Goal: Task Accomplishment & Management: Use online tool/utility

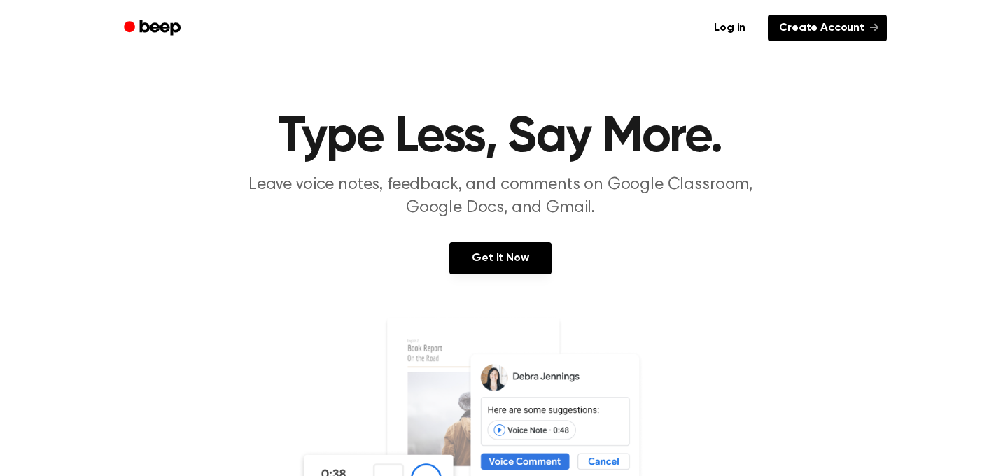
click at [847, 27] on link "Create Account" at bounding box center [827, 28] width 119 height 27
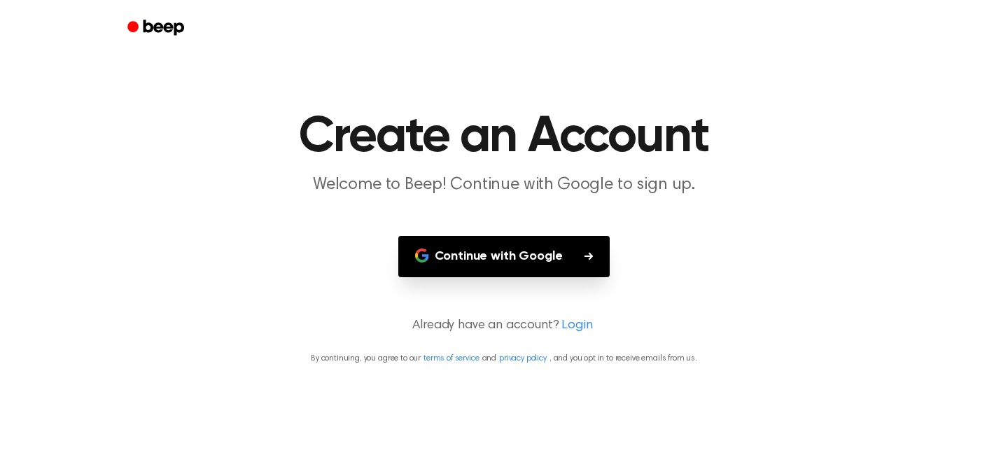
click at [519, 258] on button "Continue with Google" at bounding box center [504, 256] width 212 height 41
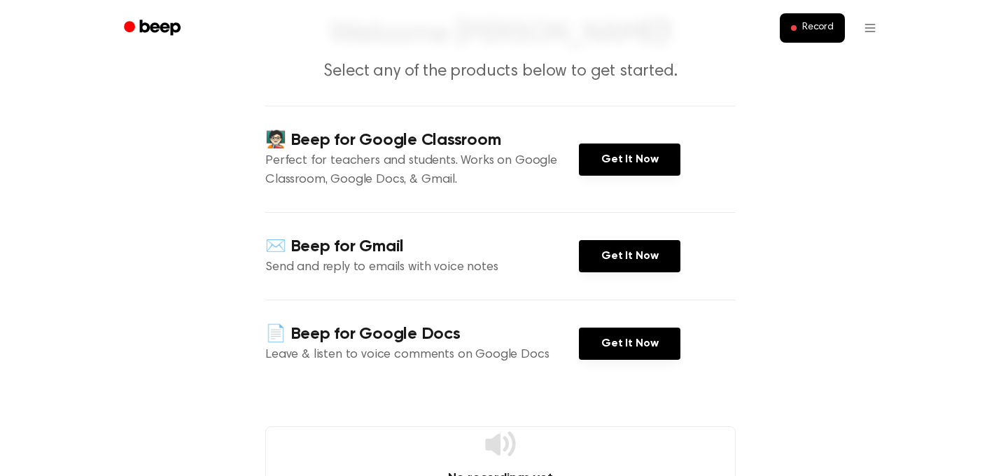
scroll to position [81, 0]
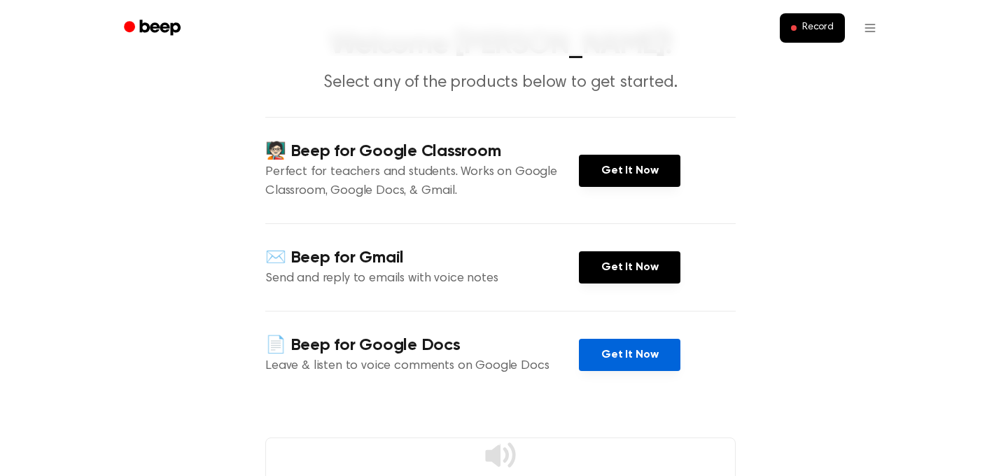
click at [636, 354] on link "Get It Now" at bounding box center [629, 355] width 101 height 32
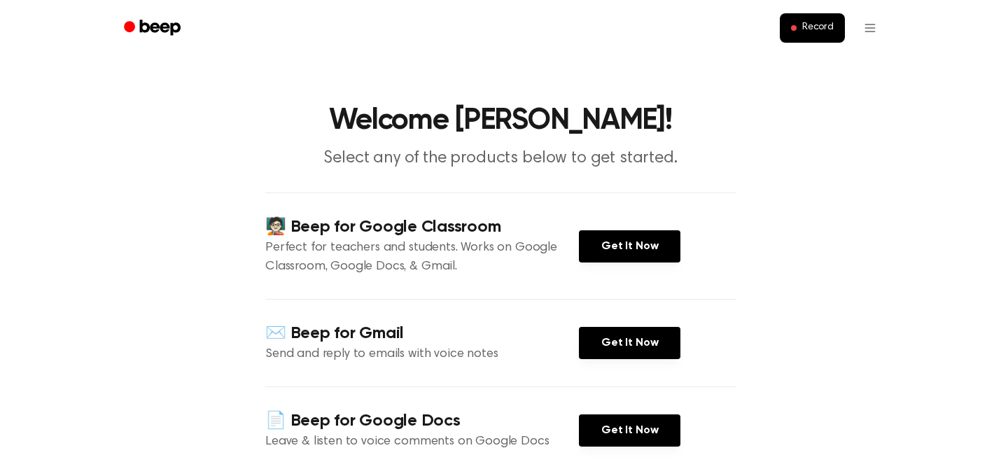
scroll to position [0, 0]
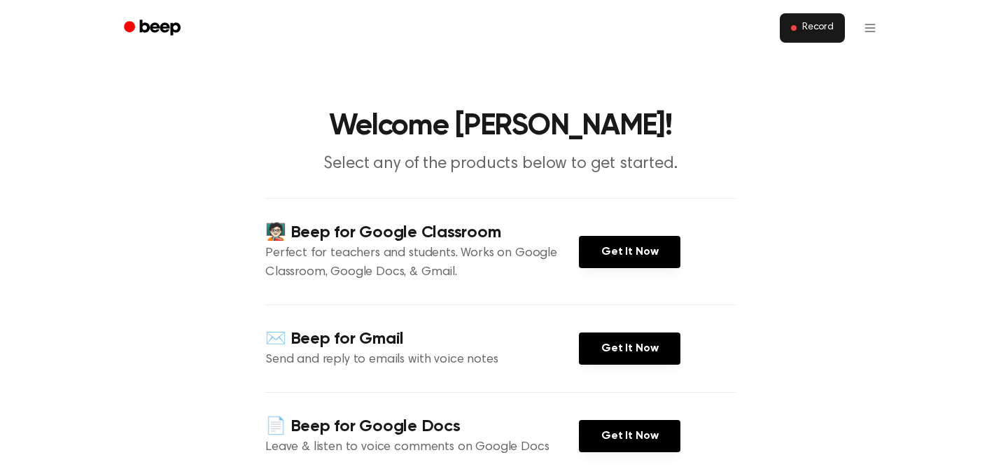
click at [808, 27] on span "Record" at bounding box center [817, 28] width 31 height 13
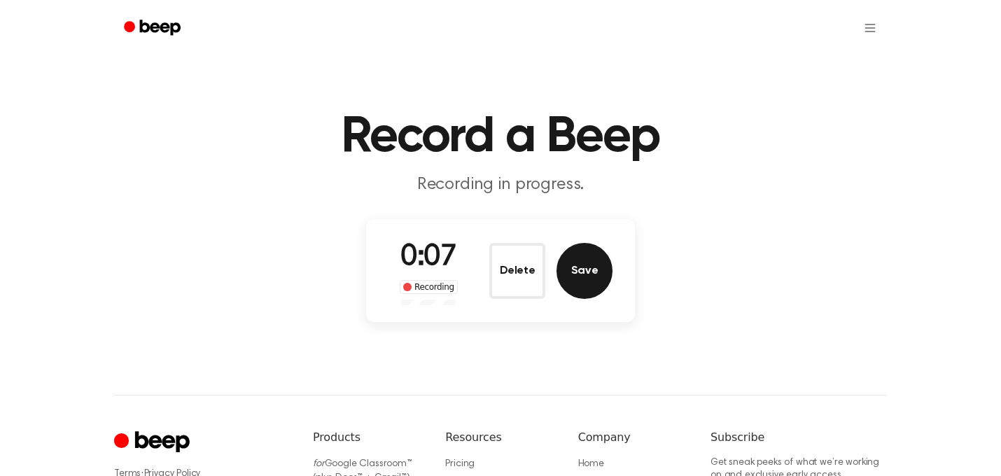
click at [589, 281] on button "Save" at bounding box center [584, 271] width 56 height 56
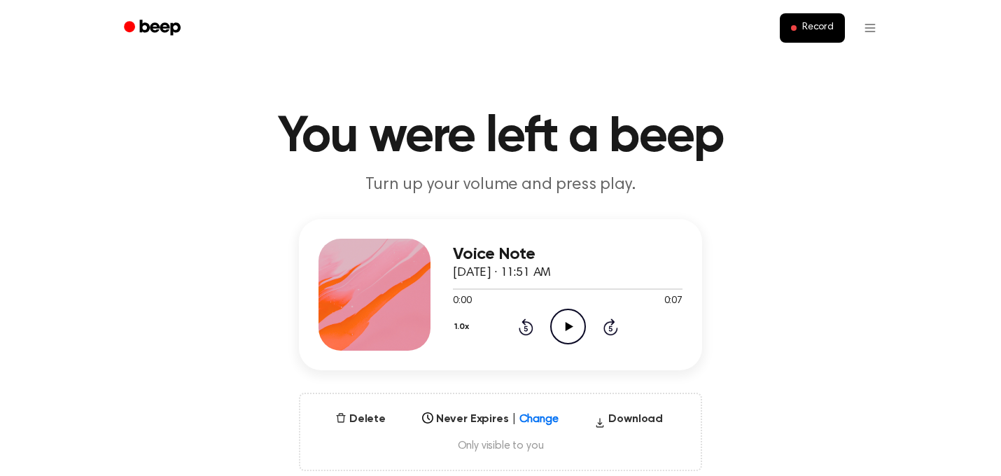
click at [560, 325] on icon "Play Audio" at bounding box center [568, 327] width 36 height 36
click at [568, 327] on icon at bounding box center [569, 326] width 8 height 9
